Goal: Transaction & Acquisition: Download file/media

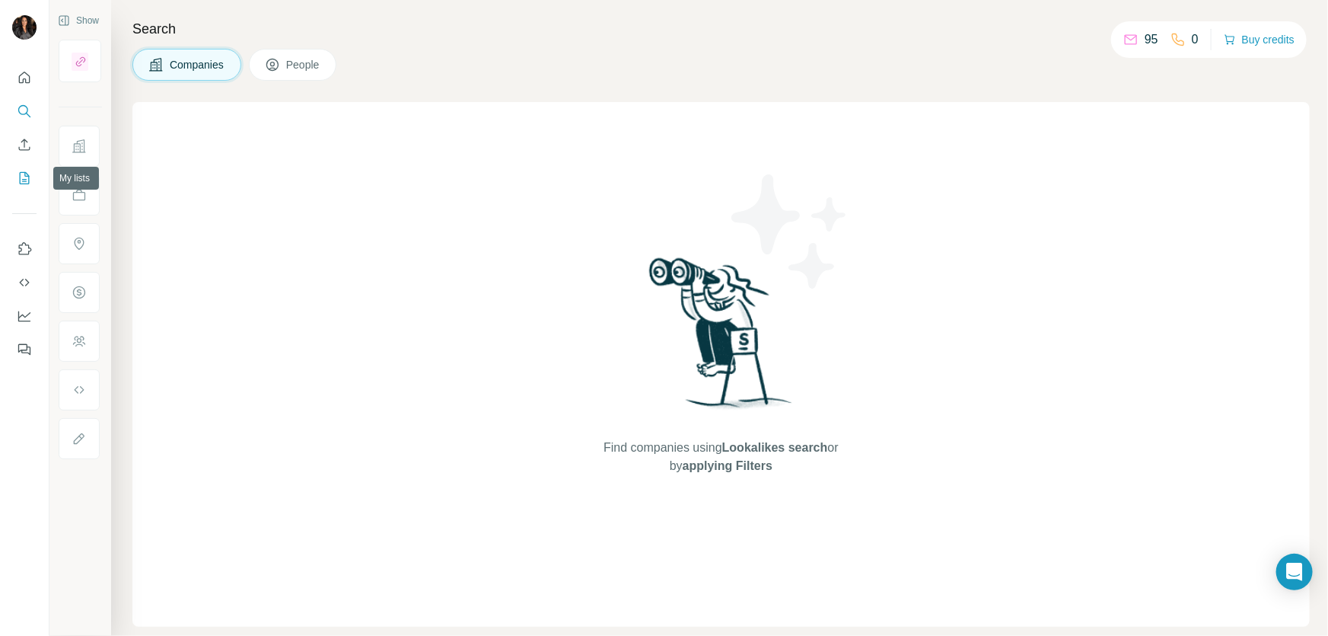
click at [27, 172] on icon "My lists" at bounding box center [24, 177] width 15 height 15
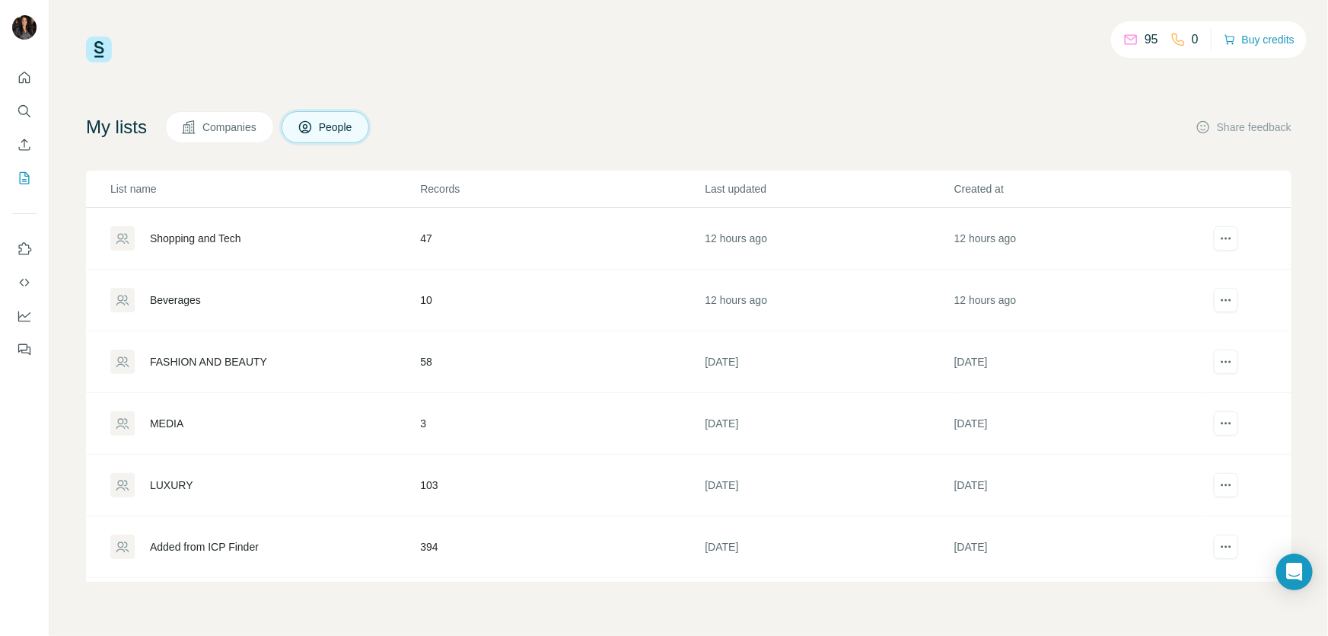
click at [223, 231] on div "Shopping and Tech" at bounding box center [195, 238] width 91 height 15
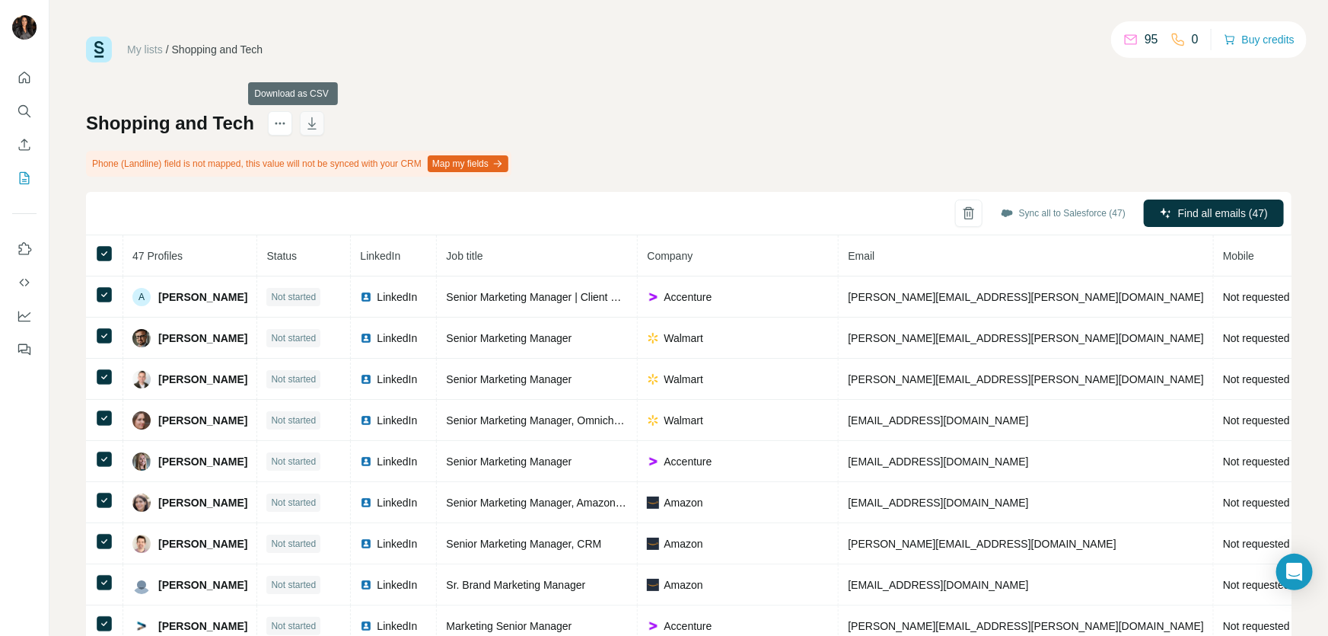
click at [308, 125] on icon "button" at bounding box center [312, 125] width 8 height 5
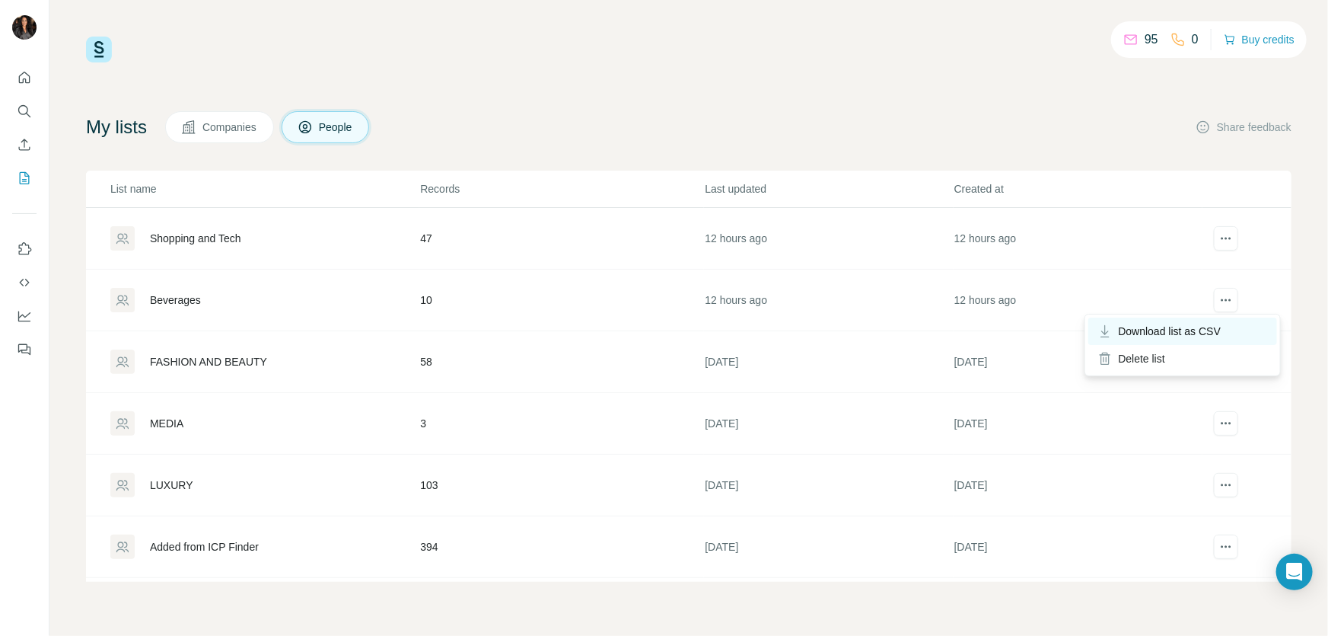
click at [1206, 327] on span "Download list as CSV" at bounding box center [1170, 330] width 103 height 15
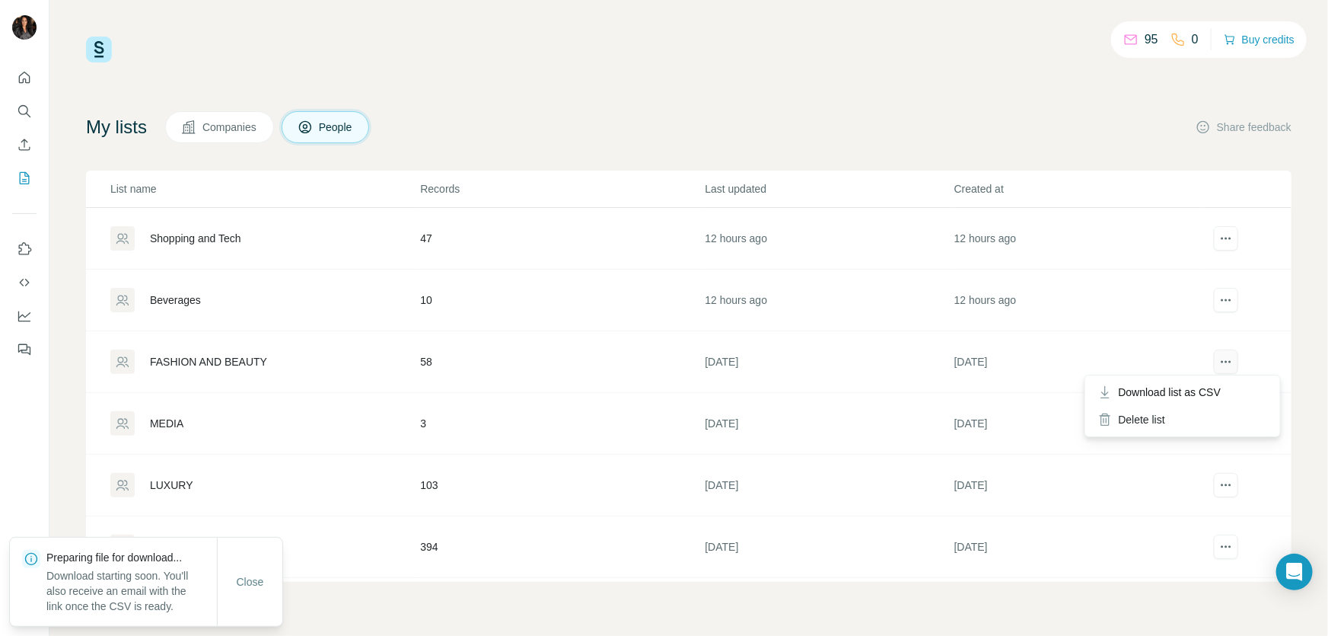
click at [1229, 356] on icon "actions" at bounding box center [1226, 361] width 15 height 15
click at [1210, 388] on span "Download list as CSV" at bounding box center [1170, 391] width 103 height 15
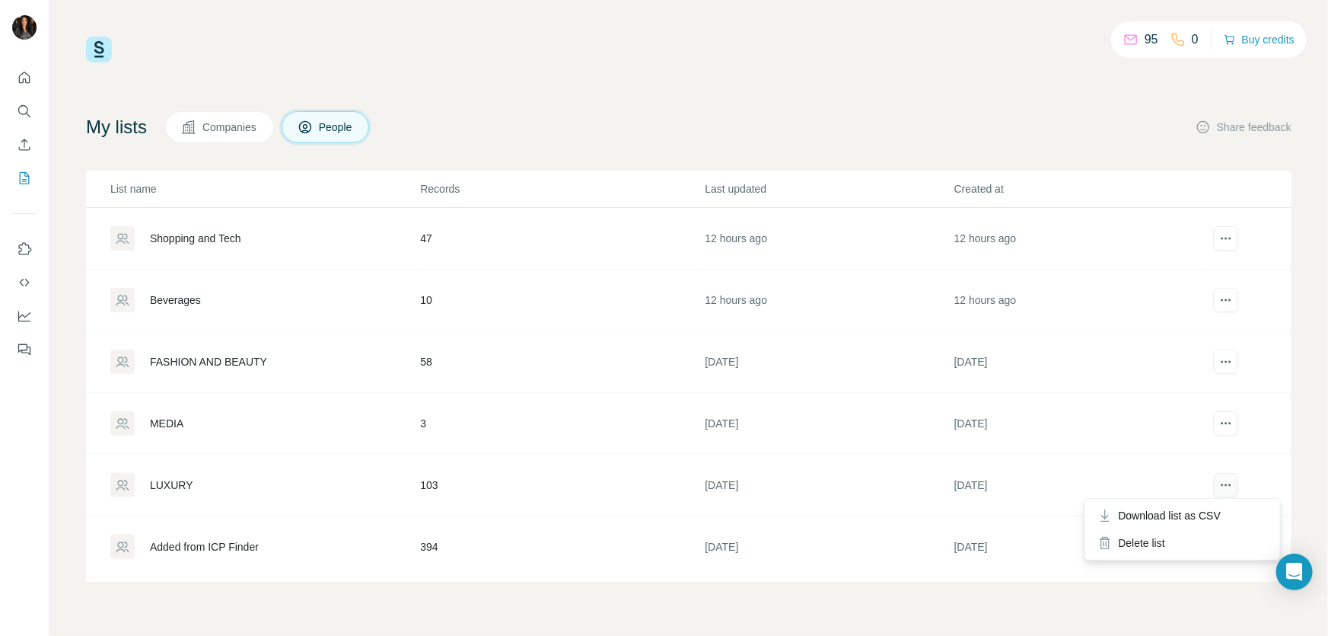
click at [1218, 483] on button "actions" at bounding box center [1226, 485] width 24 height 24
click at [1206, 519] on span "Download list as CSV" at bounding box center [1170, 515] width 103 height 15
click at [627, 73] on div "95 0 Buy credits My lists Companies People Share feedback List name Records Las…" at bounding box center [689, 309] width 1206 height 545
